Goal: Transaction & Acquisition: Purchase product/service

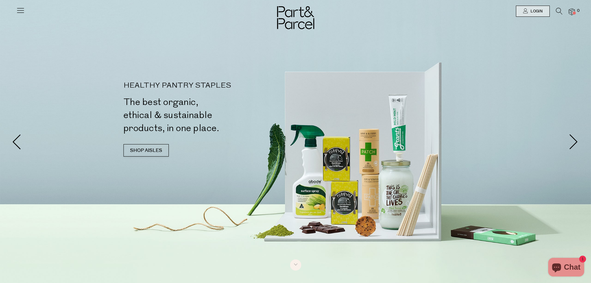
click at [560, 11] on icon at bounding box center [559, 11] width 7 height 7
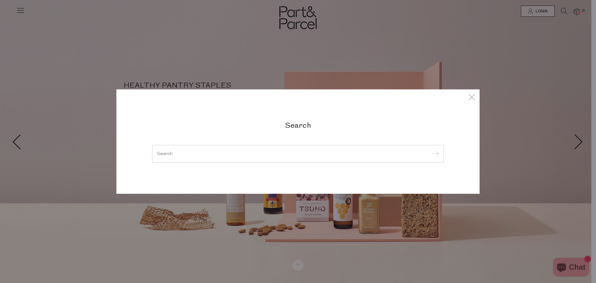
click at [213, 155] on input "search" at bounding box center [298, 153] width 282 height 5
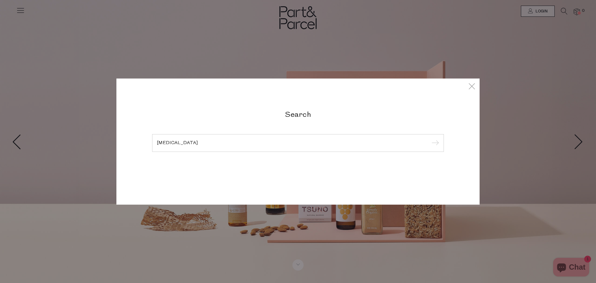
type input "glycine"
click at [430, 138] on input "submit" at bounding box center [434, 142] width 9 height 9
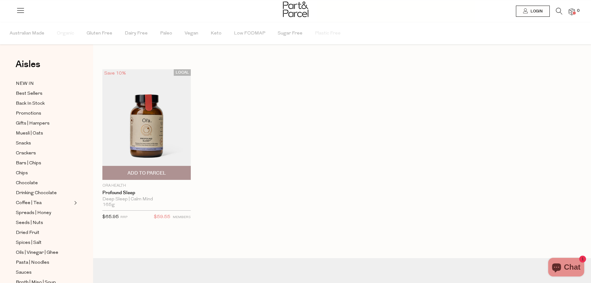
click at [153, 143] on img at bounding box center [146, 124] width 88 height 110
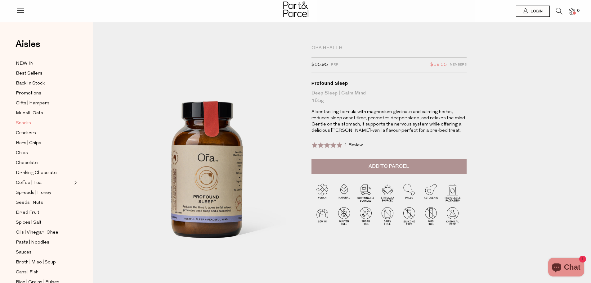
click at [28, 121] on span "Snacks" at bounding box center [23, 123] width 15 height 7
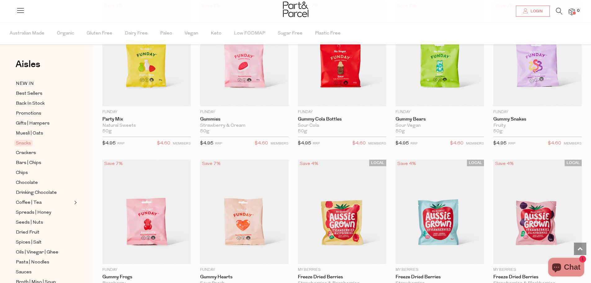
scroll to position [372, 0]
